Goal: Find specific page/section: Find specific page/section

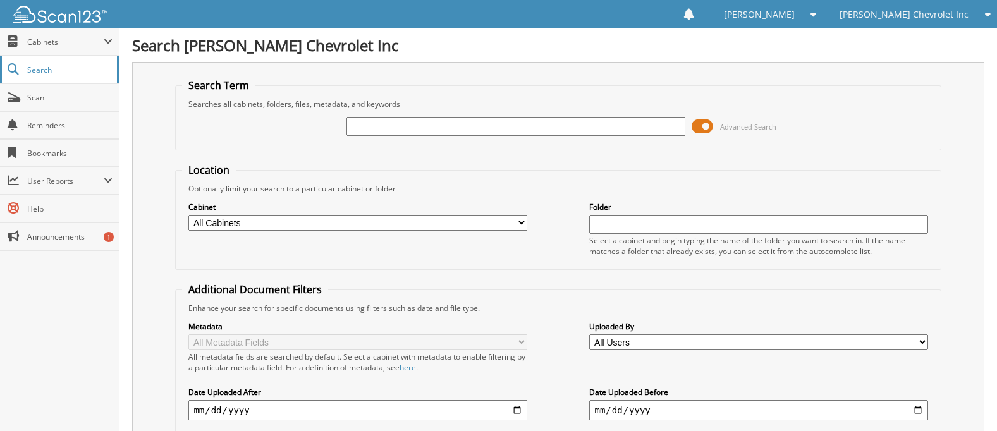
click at [51, 68] on span "Search" at bounding box center [68, 69] width 83 height 11
click at [383, 124] on input "text" at bounding box center [515, 126] width 338 height 19
type input "50658"
click at [390, 121] on input "50658" at bounding box center [515, 126] width 338 height 19
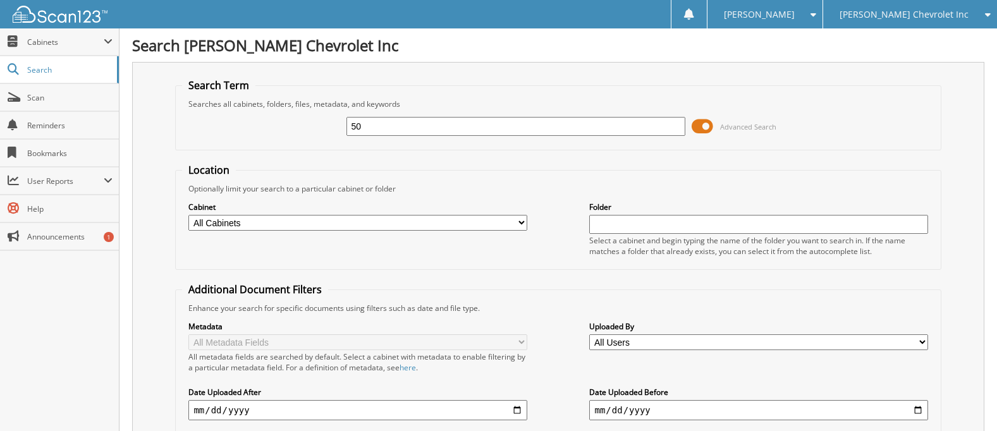
type input "5"
click at [103, 42] on span "Cabinets" at bounding box center [65, 42] width 77 height 11
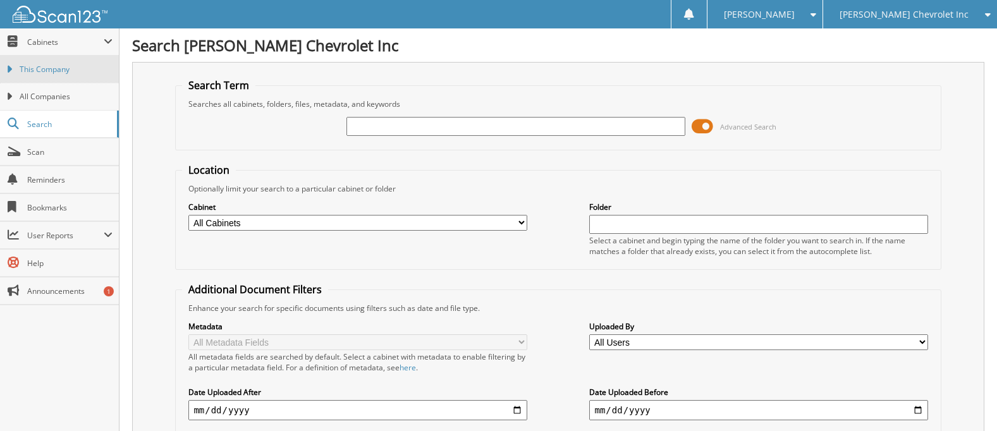
click at [96, 66] on span "This Company" at bounding box center [66, 69] width 93 height 11
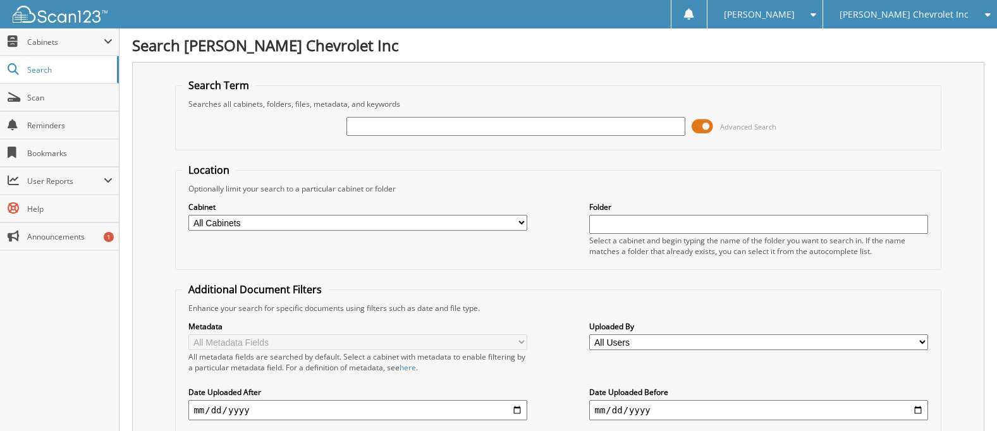
click at [362, 127] on input "text" at bounding box center [515, 126] width 338 height 19
type input "50658"
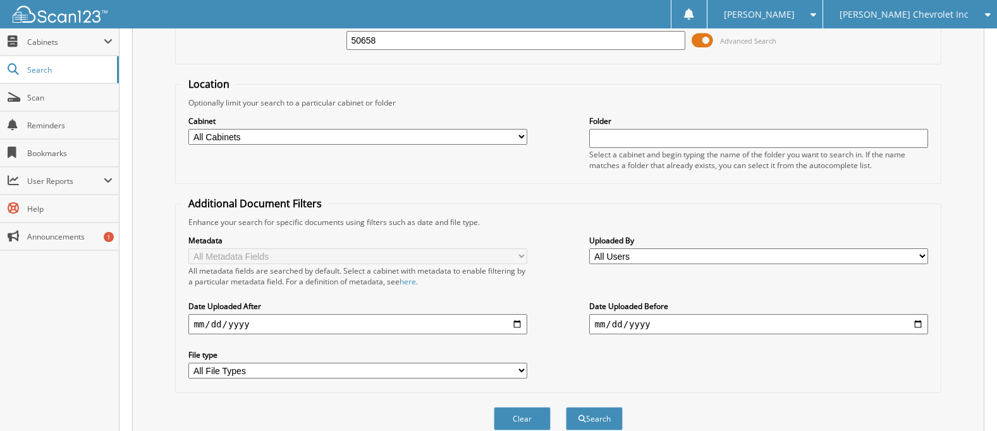
scroll to position [253, 0]
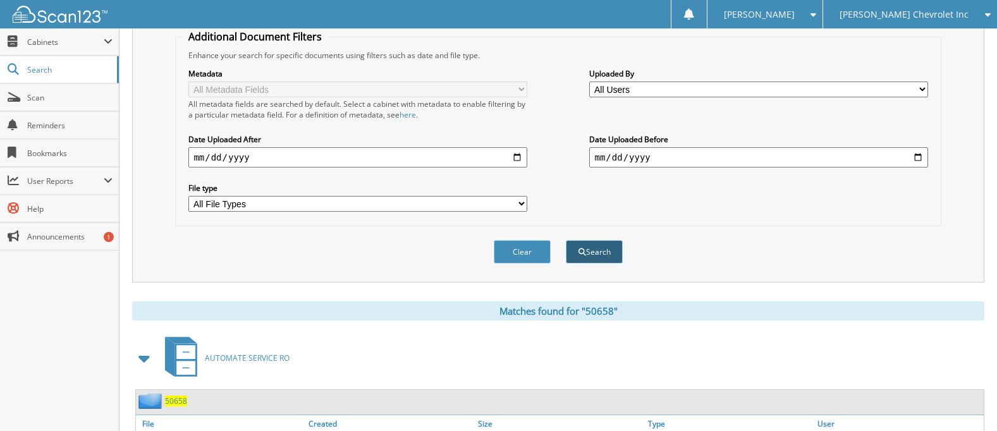
click at [594, 258] on button "Search" at bounding box center [594, 251] width 57 height 23
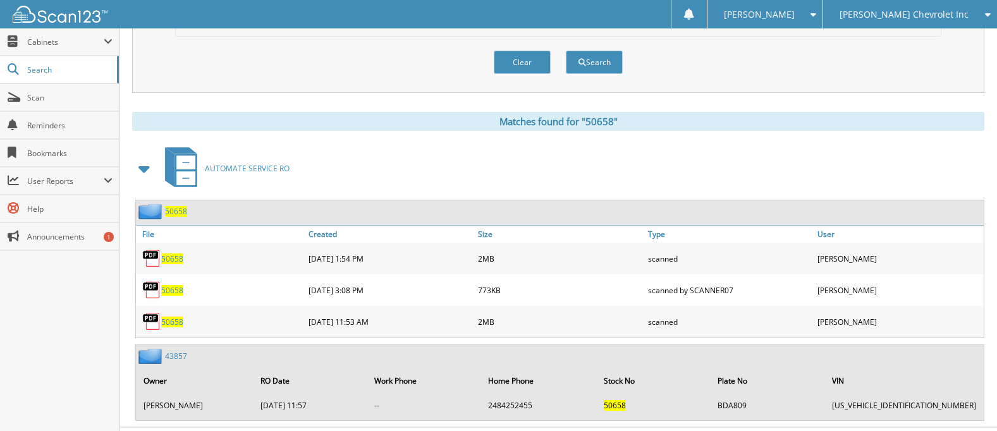
scroll to position [471, 0]
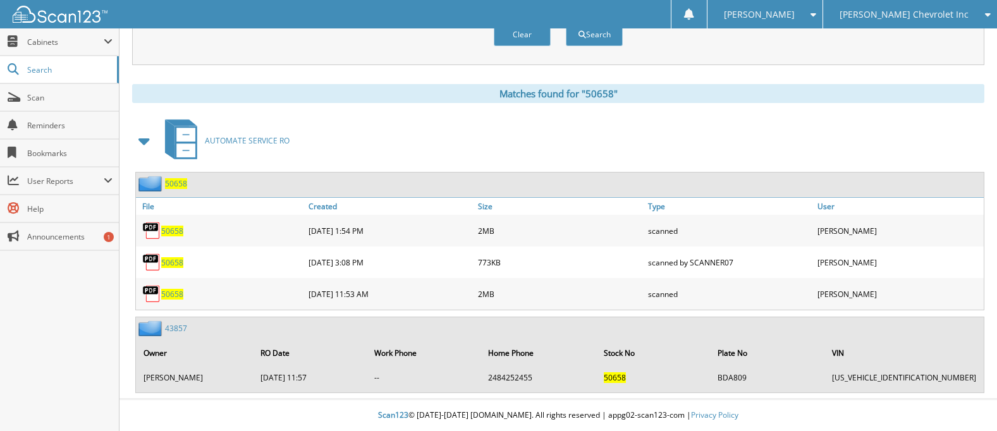
click at [154, 228] on img at bounding box center [151, 230] width 19 height 19
click at [159, 229] on img at bounding box center [151, 230] width 19 height 19
click at [159, 230] on img at bounding box center [151, 230] width 19 height 19
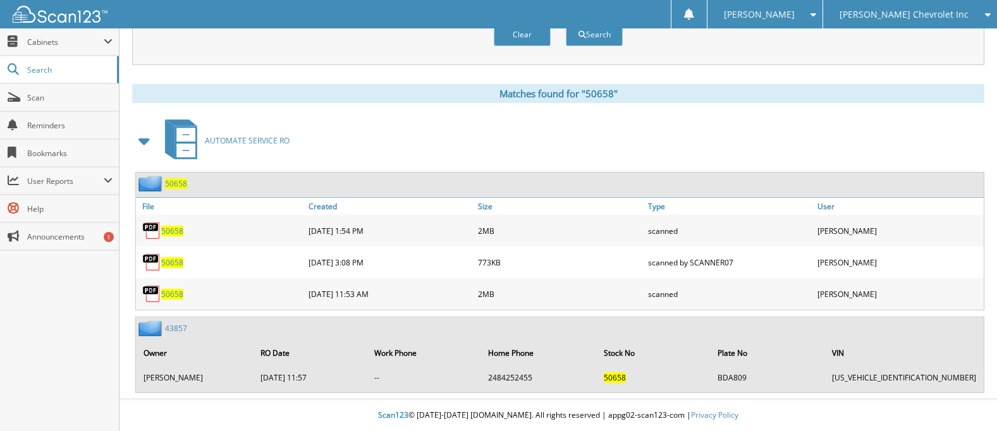
click at [170, 231] on span "50658" at bounding box center [172, 231] width 22 height 11
click at [171, 231] on span "50658" at bounding box center [172, 231] width 22 height 11
click at [154, 232] on img at bounding box center [151, 230] width 19 height 19
click at [154, 231] on img at bounding box center [151, 230] width 19 height 19
click at [152, 232] on img at bounding box center [151, 230] width 19 height 19
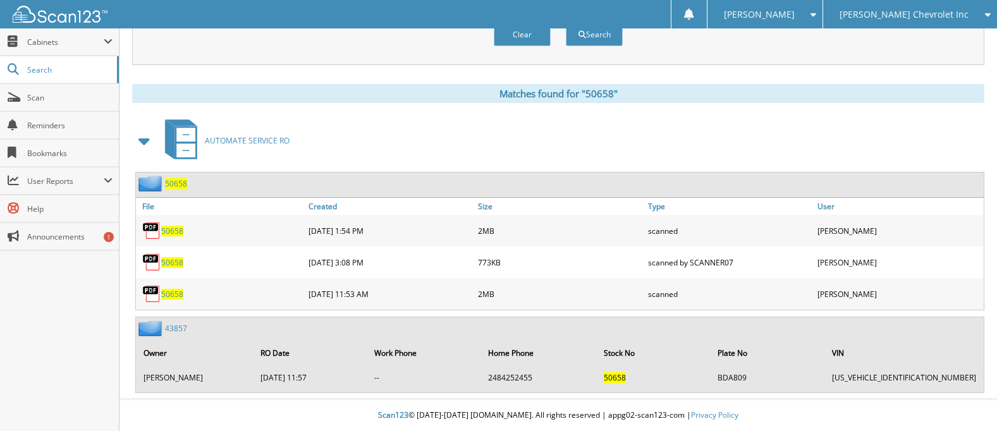
click at [150, 232] on img at bounding box center [151, 230] width 19 height 19
click at [149, 233] on img at bounding box center [151, 230] width 19 height 19
click at [147, 233] on img at bounding box center [151, 230] width 19 height 19
click at [146, 233] on img at bounding box center [151, 230] width 19 height 19
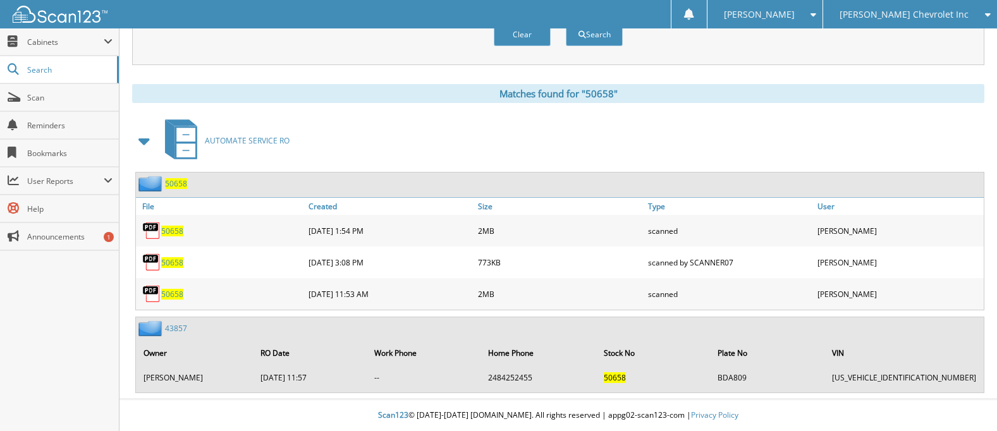
click at [145, 234] on img at bounding box center [151, 230] width 19 height 19
click at [145, 235] on img at bounding box center [151, 230] width 19 height 19
click at [143, 236] on img at bounding box center [151, 230] width 19 height 19
click at [142, 236] on img at bounding box center [151, 230] width 19 height 19
click at [142, 236] on div "50658" at bounding box center [220, 230] width 169 height 25
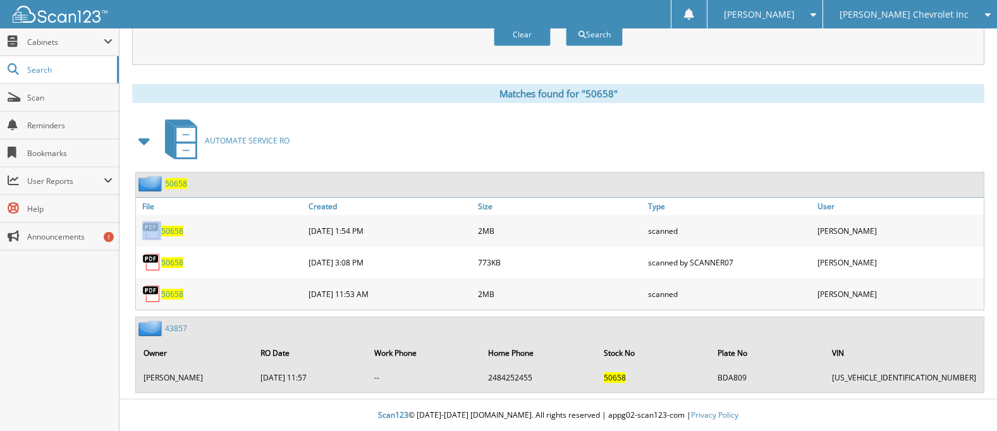
click at [140, 240] on div "50658" at bounding box center [220, 230] width 169 height 25
drag, startPoint x: 140, startPoint y: 240, endPoint x: 154, endPoint y: 235, distance: 14.8
click at [154, 235] on img at bounding box center [151, 230] width 19 height 19
click at [154, 232] on img at bounding box center [151, 230] width 19 height 19
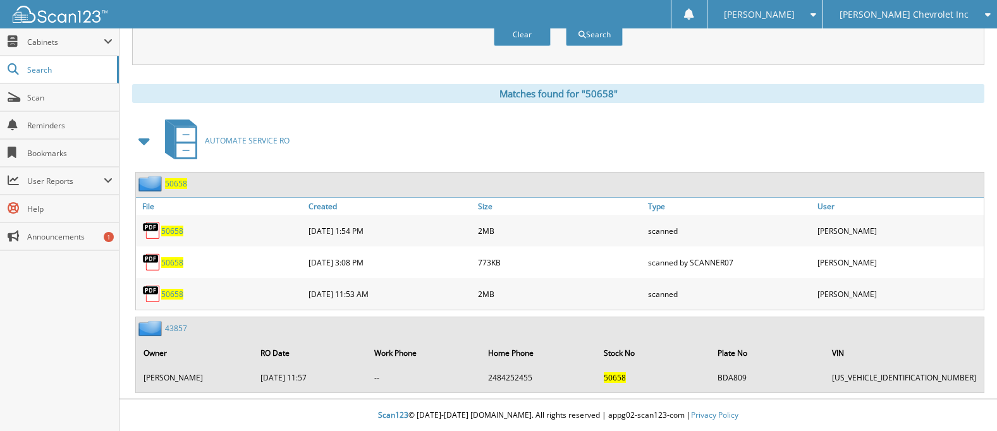
drag, startPoint x: 154, startPoint y: 232, endPoint x: 243, endPoint y: 232, distance: 89.1
click at [244, 233] on div "50658" at bounding box center [220, 230] width 169 height 25
click at [310, 230] on div "[DATE] 1:54 PM" at bounding box center [389, 230] width 169 height 25
